Goal: Navigation & Orientation: Find specific page/section

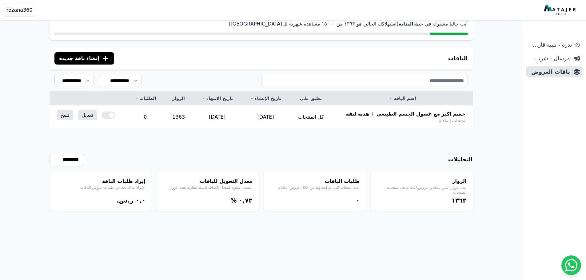
scroll to position [30, 0]
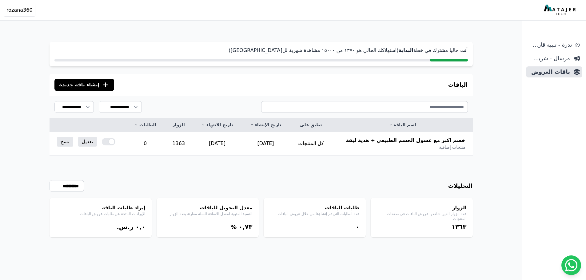
scroll to position [30, 0]
